Goal: Find specific page/section: Find specific page/section

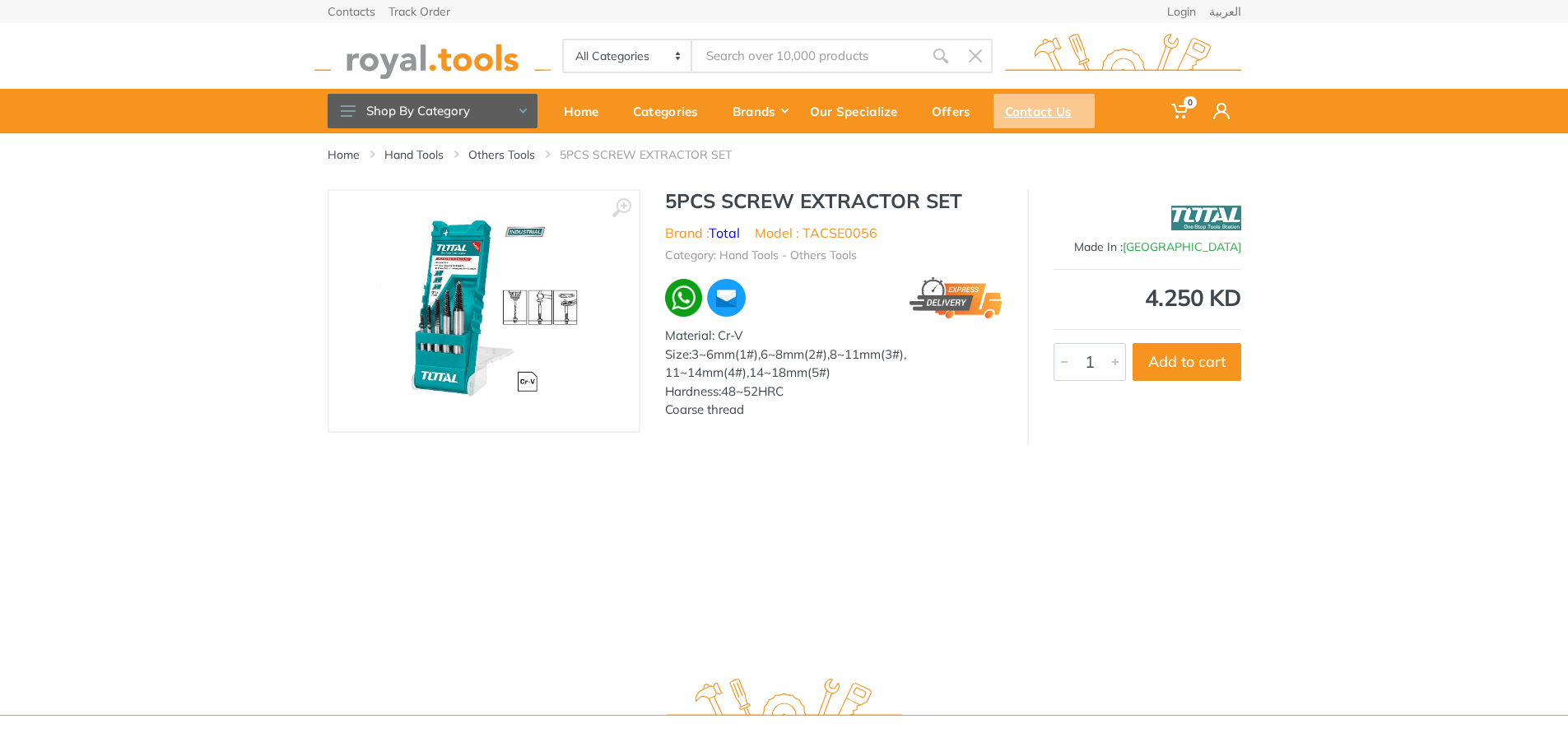
click at [1023, 106] on div "Contact Us" at bounding box center [1043, 111] width 101 height 34
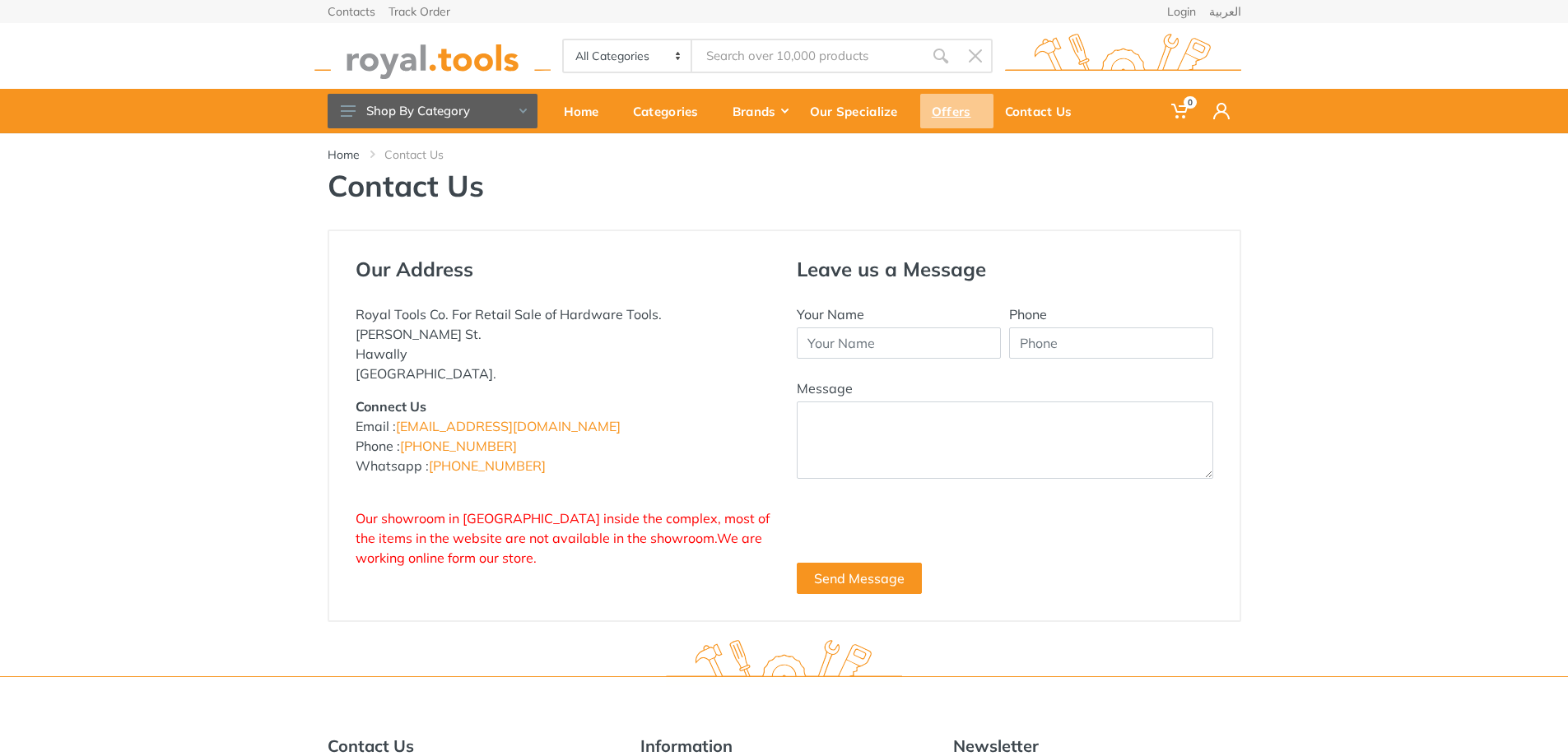
click at [949, 111] on div "Offers" at bounding box center [957, 111] width 74 height 34
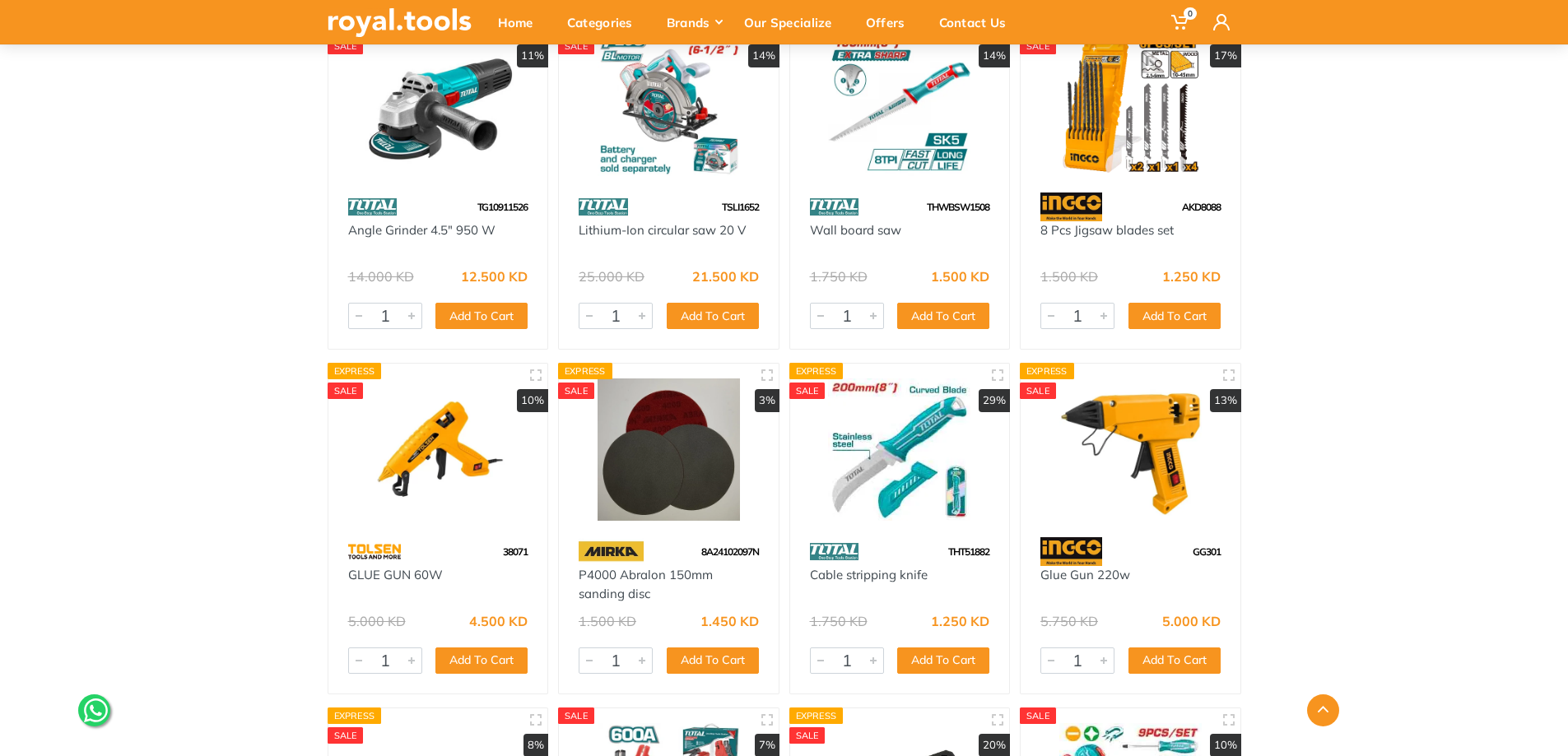
scroll to position [29781, 0]
